Goal: Use online tool/utility: Utilize a website feature to perform a specific function

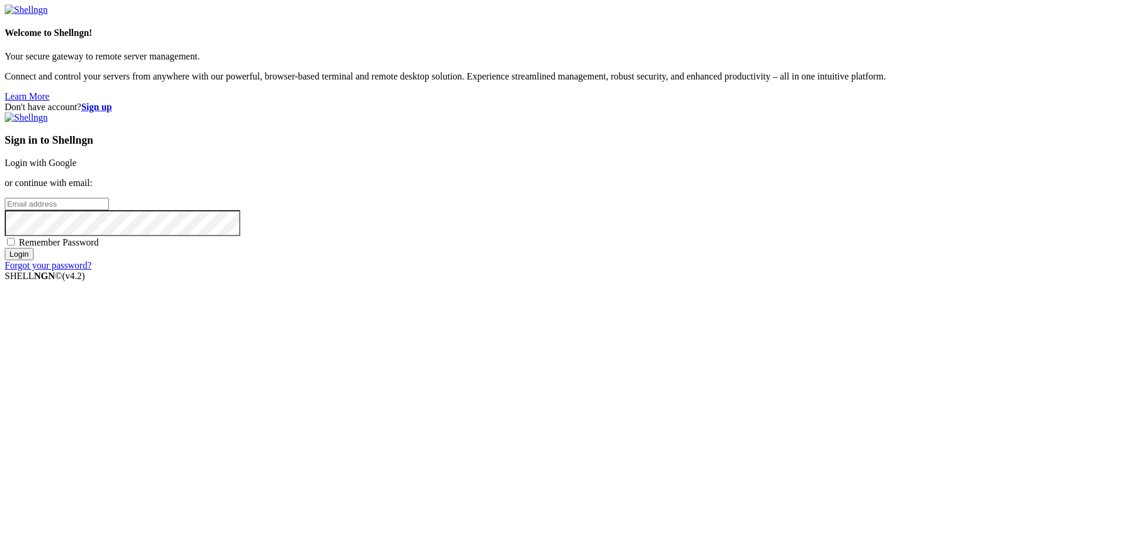
type input "[PERSON_NAME][EMAIL_ADDRESS][DOMAIN_NAME]"
click at [34, 260] on input "Login" at bounding box center [19, 254] width 29 height 12
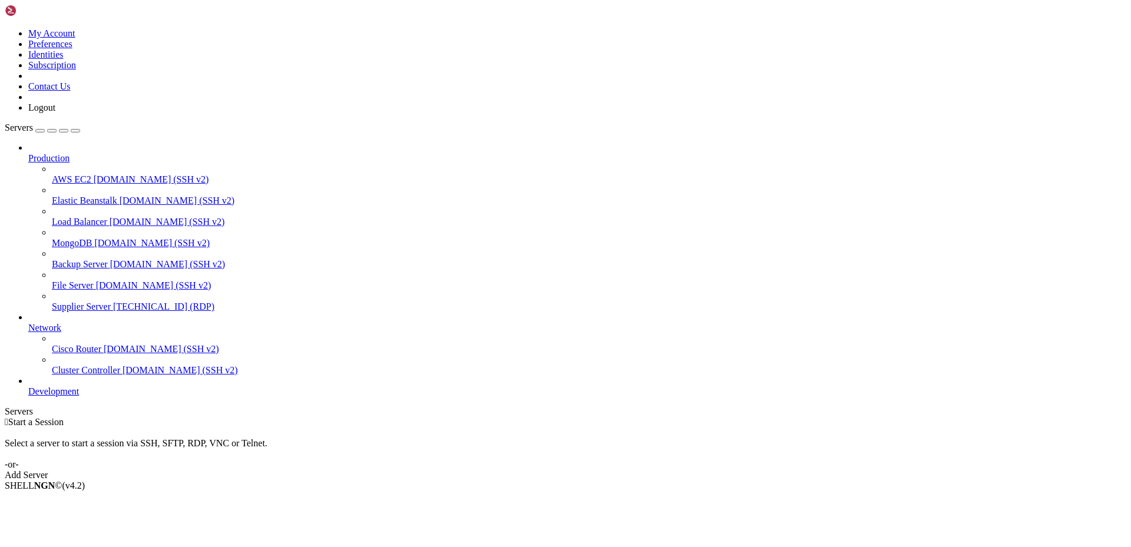
click at [113, 302] on span "[TECHNICAL_ID] (RDP)" at bounding box center [163, 307] width 101 height 10
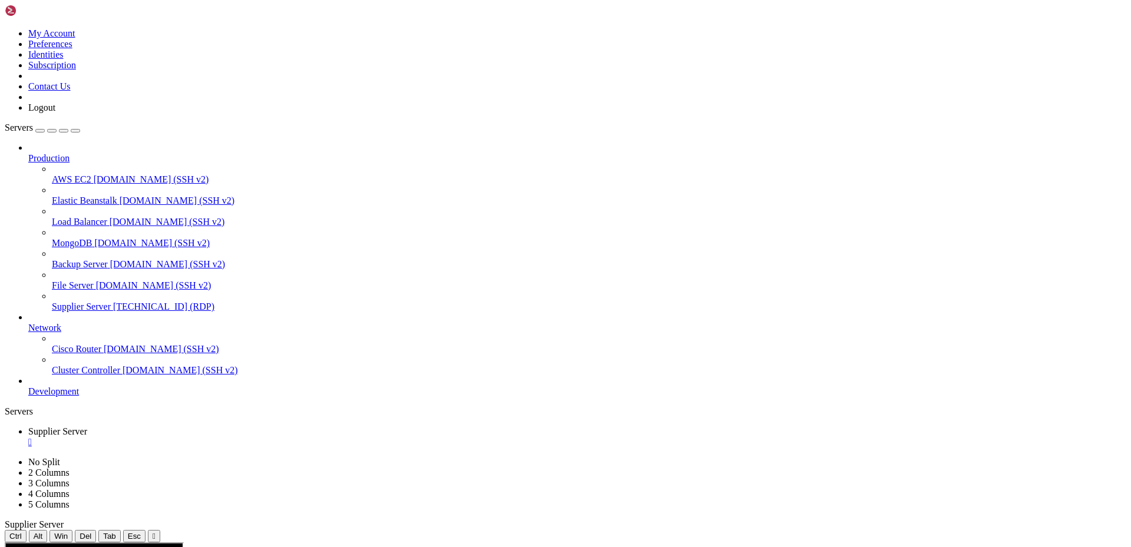
drag, startPoint x: 389, startPoint y: 789, endPoint x: 298, endPoint y: 797, distance: 91.1
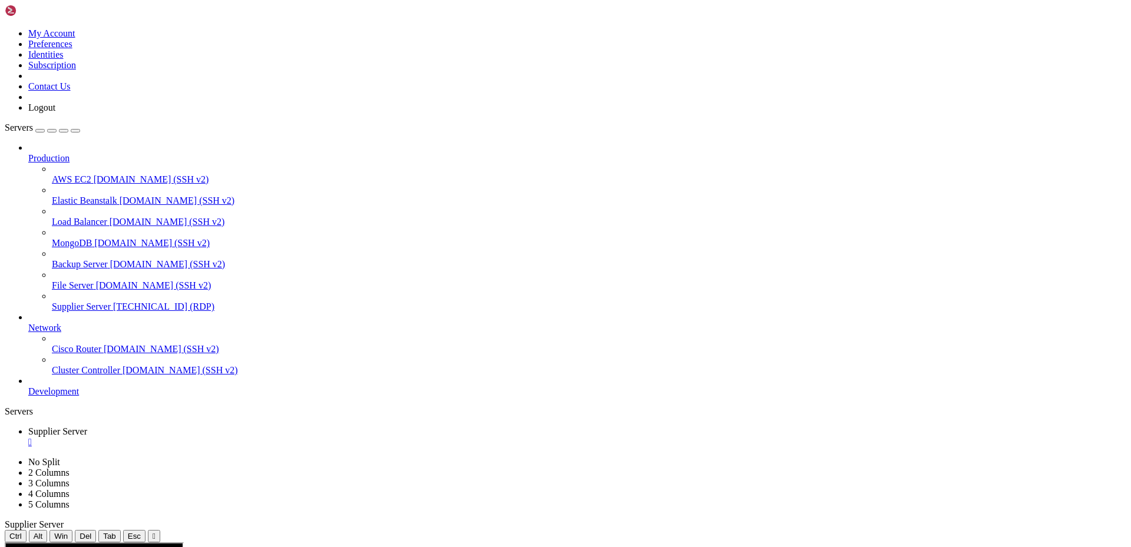
click at [234, 437] on div "" at bounding box center [577, 442] width 1098 height 11
